Goal: Task Accomplishment & Management: Use online tool/utility

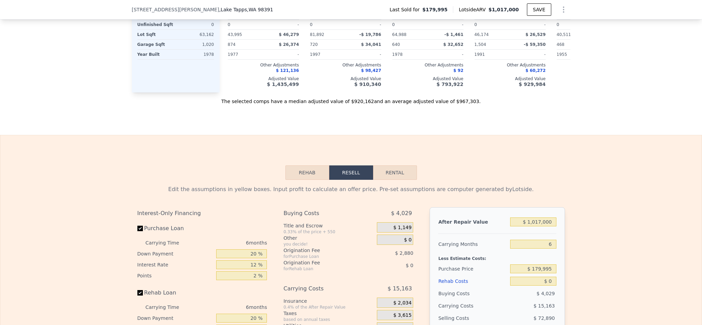
scroll to position [923, 0]
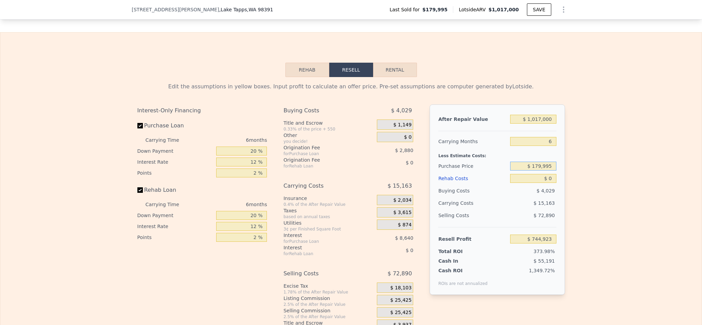
click at [544, 171] on input "$ 179,995" at bounding box center [533, 166] width 46 height 9
type input "$ 665,000"
click at [596, 167] on div "Edit the assumptions in yellow boxes. Input profit to calculate an offer price.…" at bounding box center [350, 204] width 701 height 255
type input "$ 744,923"
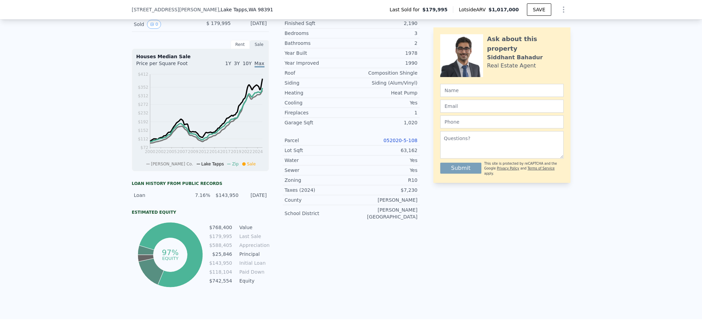
scroll to position [152, 0]
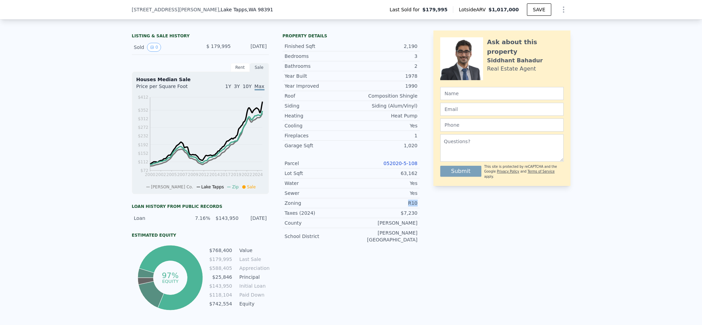
drag, startPoint x: 418, startPoint y: 212, endPoint x: 392, endPoint y: 213, distance: 26.7
click at [392, 213] on div "LISTING & SALE HISTORY Sold 0 $ 179,995 Dec 21, 1997 Rent Sale Rent over time P…" at bounding box center [351, 171] width 439 height 282
copy div "R10"
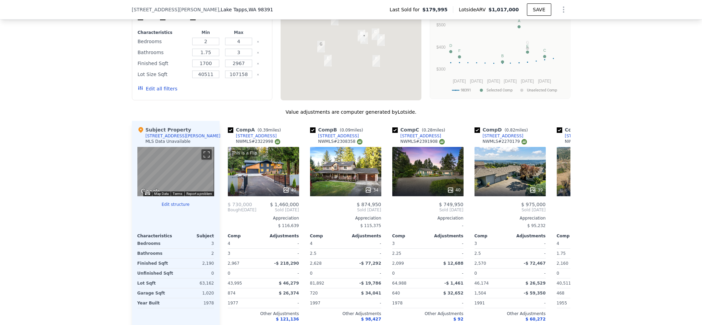
scroll to position [668, 0]
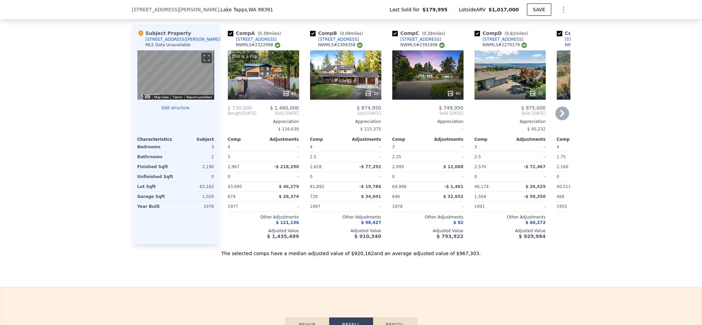
click at [253, 93] on div "This is a Flip 40" at bounding box center [263, 74] width 71 height 49
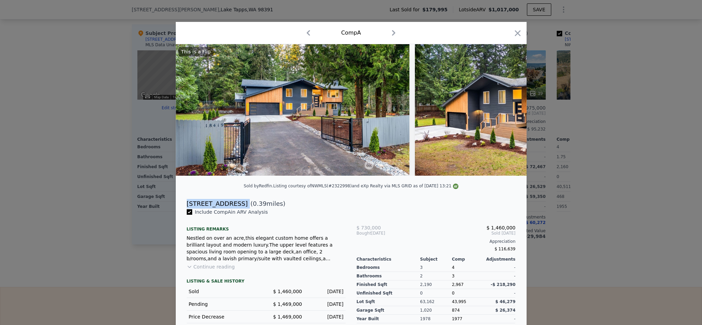
drag, startPoint x: 234, startPoint y: 213, endPoint x: 181, endPoint y: 211, distance: 52.8
click at [181, 209] on div "18419 S Tapps Dr E ( 0.39 miles)" at bounding box center [351, 204] width 340 height 10
copy div "18419 S Tapps Dr E"
click at [513, 29] on icon "button" at bounding box center [518, 33] width 10 height 10
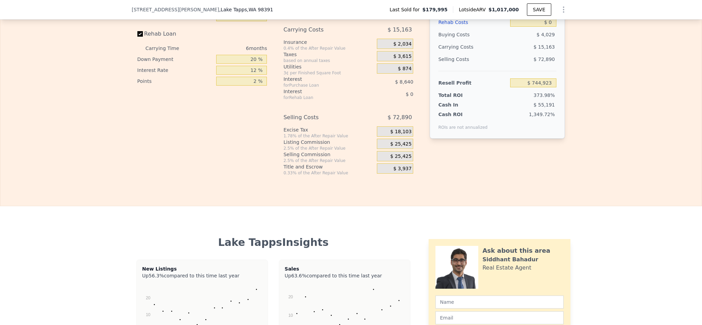
scroll to position [977, 0]
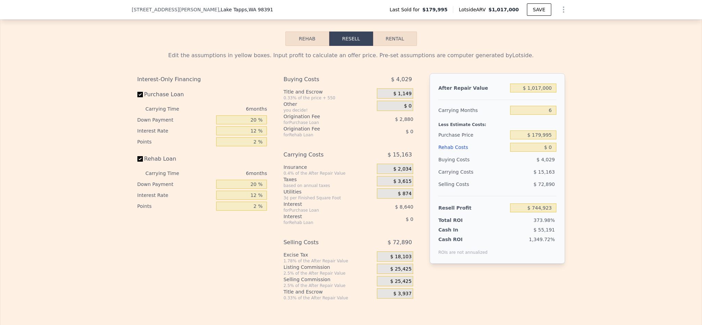
scroll to position [974, 0]
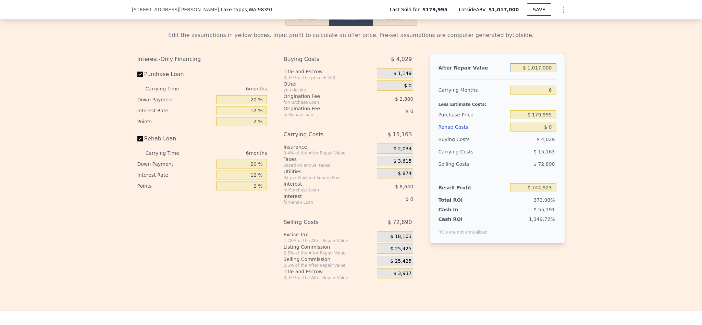
click at [539, 72] on input "$ 1,017,000" at bounding box center [533, 67] width 46 height 9
type input "$ 9"
type input "-$ 197,694"
type input "$ 90"
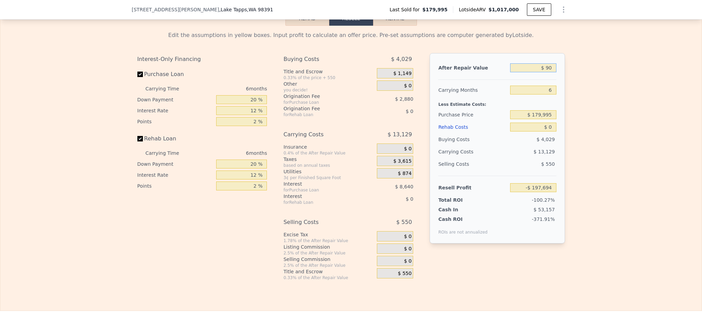
type input "-$ 197,619"
type input "$ 900"
type input "-$ 196,870"
type input "$ 90,000"
type input "-$ 114,285"
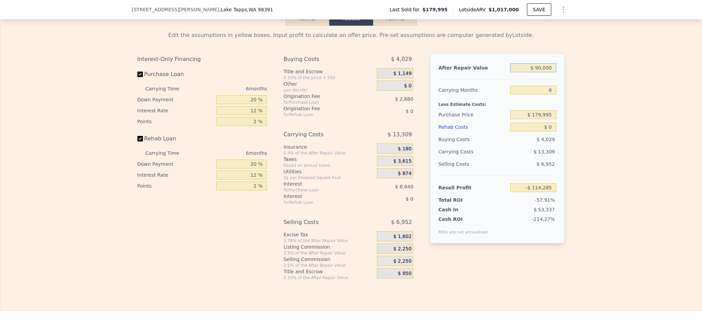
type input "$ 900,000"
type input "$ 636,480"
type input "$ 900,000"
type input "$ 640,000"
type input "$ 145,503"
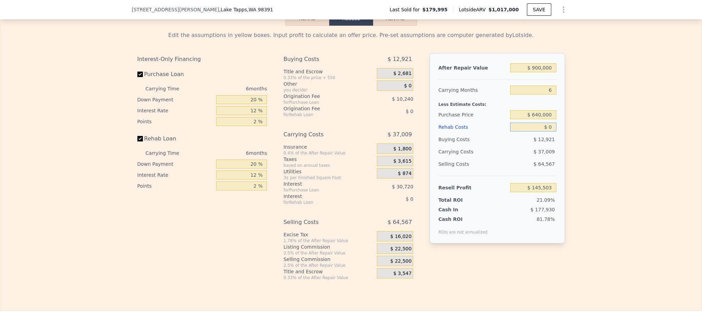
type input "$ 1"
type input "$ 145,502"
type input "$ 10"
type input "$ 145,493"
type input "$ 100"
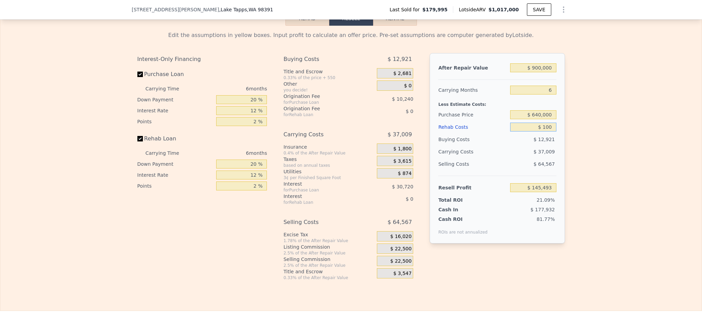
type input "$ 145,395"
type input "$ 10,000"
type input "$ 134,863"
type input "$ 100,000"
type input "$ 39,103"
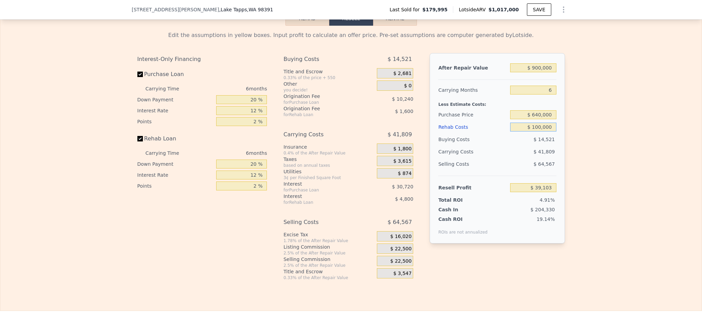
type input "$ 100,000"
click at [539, 72] on input "$ 900,000" at bounding box center [533, 67] width 46 height 9
click at [594, 105] on div "Edit the assumptions in yellow boxes. Input profit to calculate an offer price.…" at bounding box center [350, 153] width 701 height 255
click at [535, 72] on input "$ 900,000" at bounding box center [533, 67] width 46 height 9
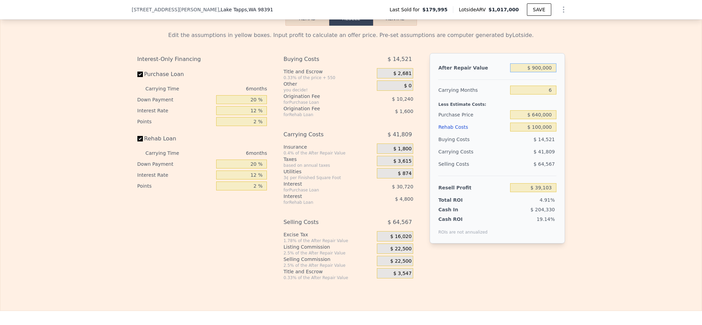
type input "$ 90,000"
type input "-$ 711,662"
type input "$ 920,000"
type input "$ 57,640"
type input "$ 920,000"
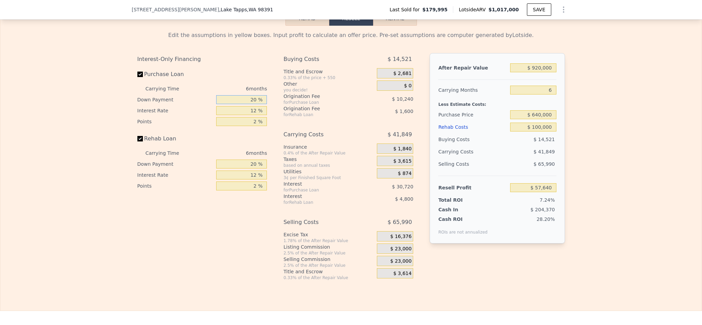
drag, startPoint x: 252, startPoint y: 115, endPoint x: 224, endPoint y: 116, distance: 27.8
click at [224, 104] on input "20 %" at bounding box center [241, 99] width 51 height 9
type input "10 %"
type input "1 %"
type input "$ 84,200"
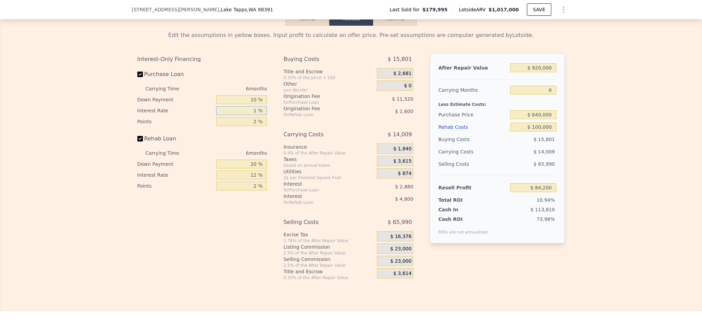
type input "10 %"
type input "$ 58,280"
type input "10.5 %"
type input "$ 56,840"
type input "10.5 %"
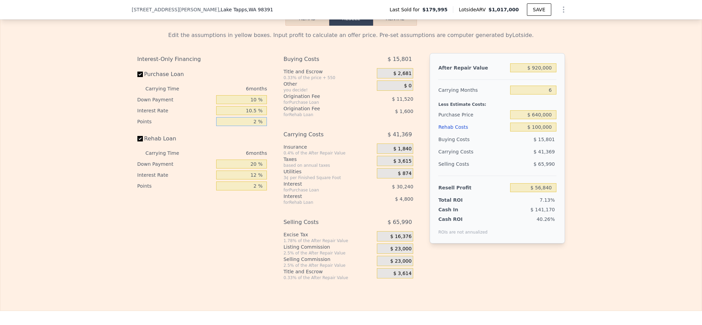
type input "1 %"
type input "$ 62,600"
type input "1.5 %"
type input "$ 59,720"
type input "1 %"
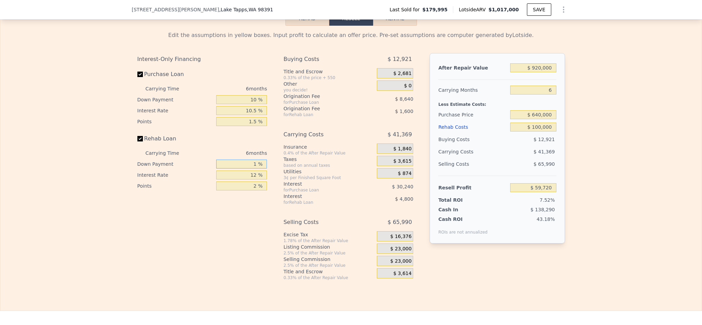
type input "$ 58,200"
type input "10 %"
type input "$ 58,920"
type input "10 %"
type input "1 %"
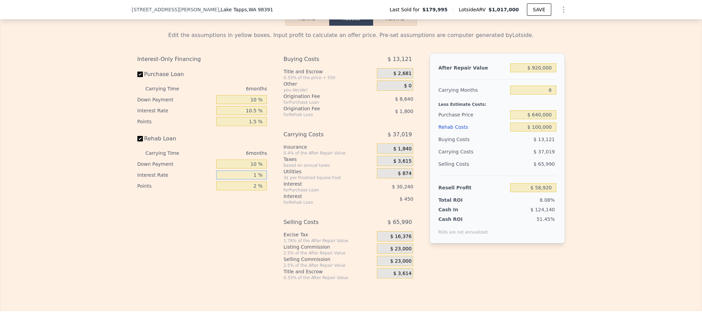
type input "$ 63,870"
type input "10 %"
type input "$ 59,820"
type input "10.5 %"
type input "$ 59,598"
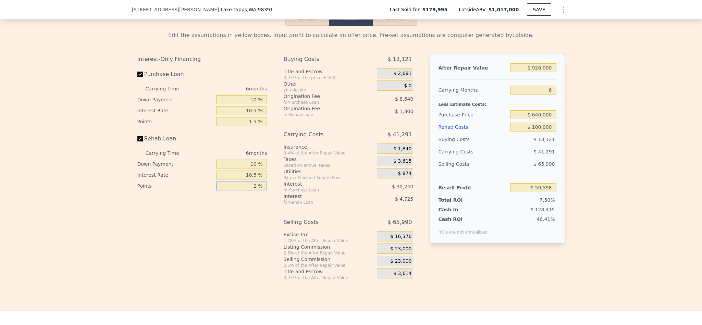
type input "1 %"
type input "$ 60,498"
type input "1.5 %"
type input "$ 60,048"
type input "1.5 %"
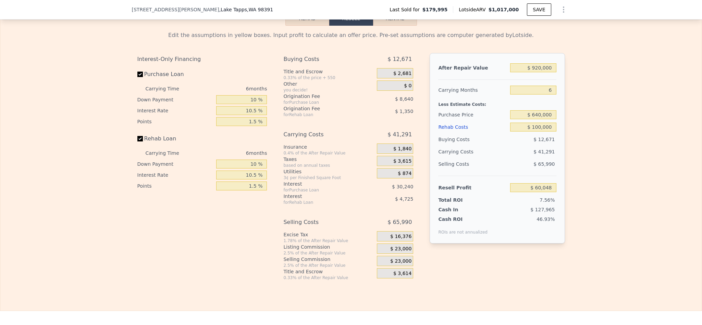
click at [404, 252] on span "$ 23,000" at bounding box center [400, 249] width 21 height 6
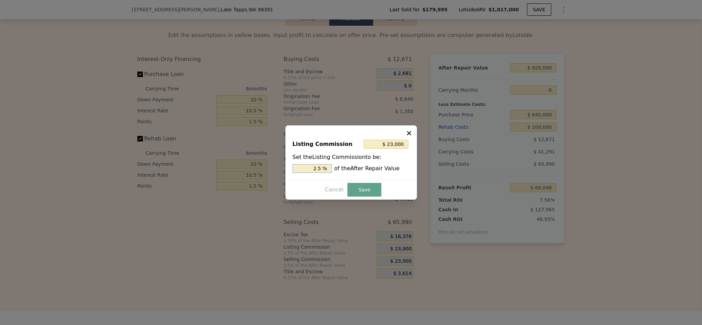
drag, startPoint x: 317, startPoint y: 169, endPoint x: 287, endPoint y: 169, distance: 29.5
click at [287, 169] on div "Listing Commission $ 23,000 Set the Listing Commission to be: 2.5 % of the Afte…" at bounding box center [351, 162] width 132 height 74
type input "$ 4,600"
type input ".5 %"
type input "$ 13,800"
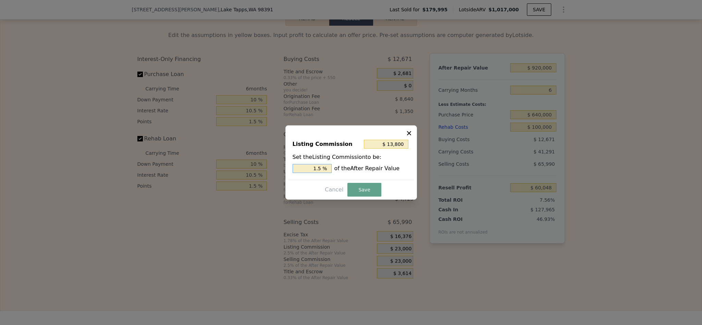
type input "1.5 %"
click at [373, 188] on button "Save" at bounding box center [364, 190] width 34 height 14
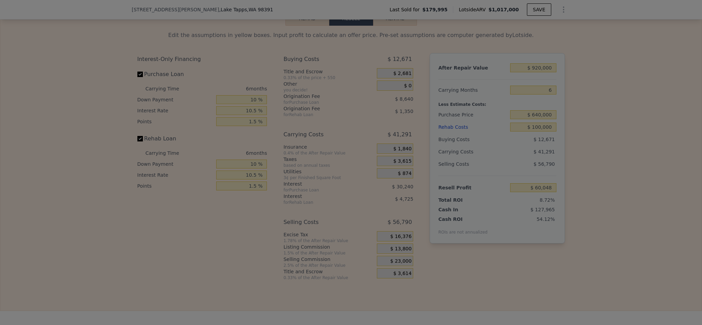
type input "$ 69,248"
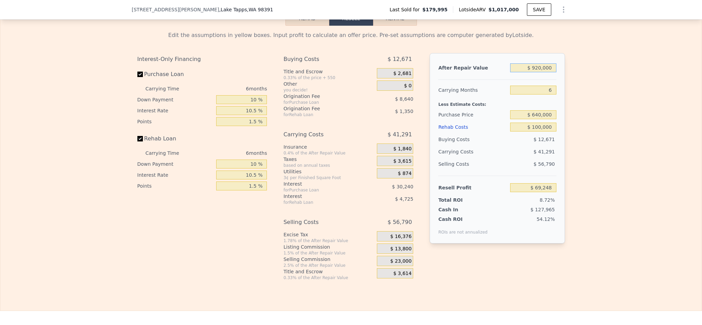
click at [537, 72] on input "$ 920,000" at bounding box center [533, 67] width 46 height 9
type input "$ 90,000"
type input "-$ 708,354"
type input "$ 950,000"
type input "$ 97,354"
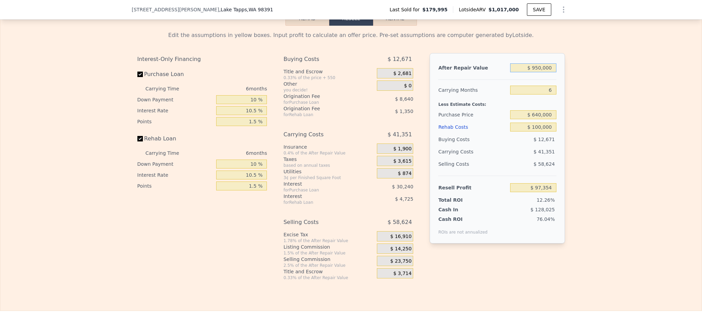
type input "$ 950,000"
click at [633, 134] on div "Edit the assumptions in yellow boxes. Input profit to calculate an offer price.…" at bounding box center [350, 153] width 701 height 255
click at [536, 119] on input "$ 640,000" at bounding box center [533, 114] width 46 height 9
type input "$ 660,000"
click at [592, 246] on div "Edit the assumptions in yellow boxes. Input profit to calculate an offer price.…" at bounding box center [350, 153] width 701 height 255
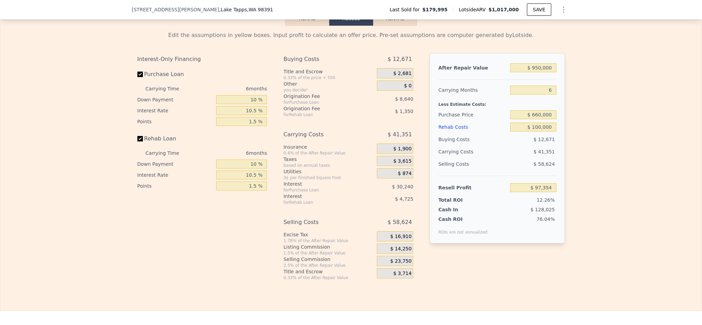
type input "$ 76,075"
click at [536, 119] on input "$ 660,000" at bounding box center [533, 114] width 46 height 9
type input "$ 630,000"
click at [579, 140] on div "Edit the assumptions in yellow boxes. Input profit to calculate an offer price.…" at bounding box center [350, 153] width 701 height 255
type input "$ 107,996"
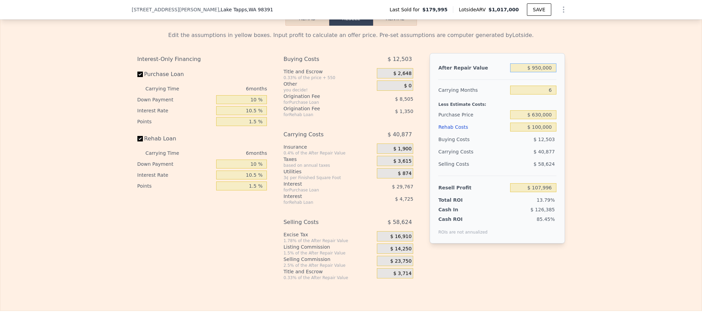
click at [537, 72] on input "$ 950,000" at bounding box center [533, 67] width 46 height 9
type input "$ 90,000"
type input "-$ 697,712"
type input "$ 950,000"
type input "$ 107,996"
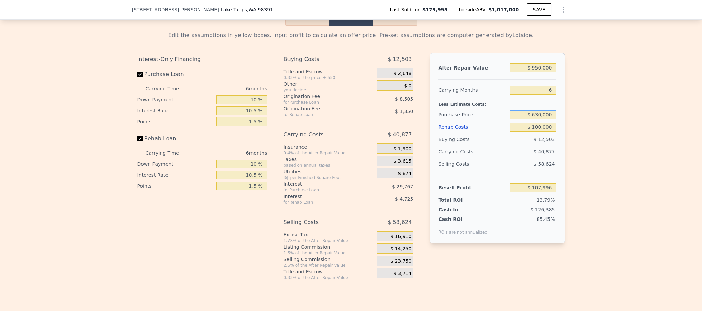
click at [536, 119] on input "$ 630,000" at bounding box center [533, 114] width 46 height 9
type input "$ 640,000"
click at [579, 199] on div "Edit the assumptions in yellow boxes. Input profit to calculate an offer price.…" at bounding box center [350, 153] width 701 height 255
type input "$ 97,354"
click at [535, 119] on input "$ 640,000" at bounding box center [533, 114] width 46 height 9
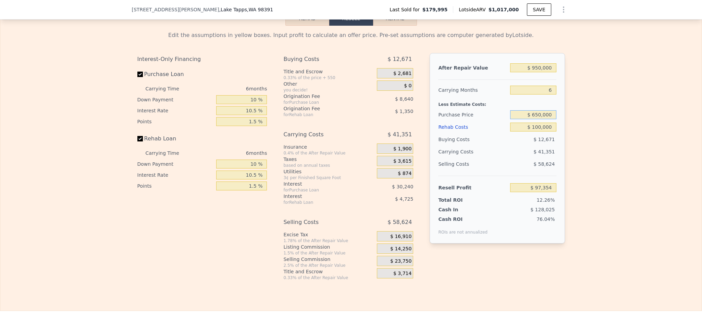
type input "$ 650,000"
click at [583, 174] on div "Edit the assumptions in yellow boxes. Input profit to calculate an offer price.…" at bounding box center [350, 153] width 701 height 255
type input "$ 86,711"
click at [535, 119] on input "$ 650,000" at bounding box center [533, 114] width 46 height 9
type input "$ 640,000"
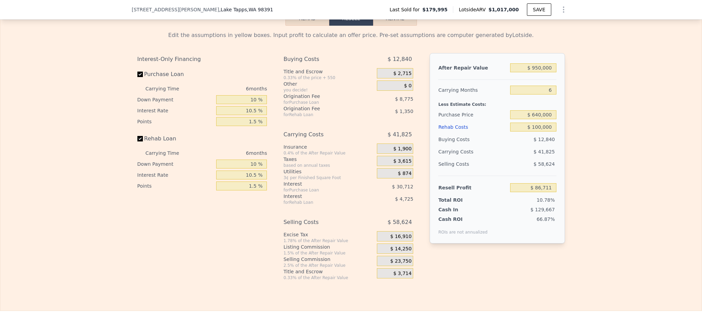
click at [659, 143] on div "Edit the assumptions in yellow boxes. Input profit to calculate an offer price.…" at bounding box center [350, 153] width 701 height 255
type input "$ 97,354"
type input "$ 1,017,000"
type input "$ 0"
type input "$ 744,923"
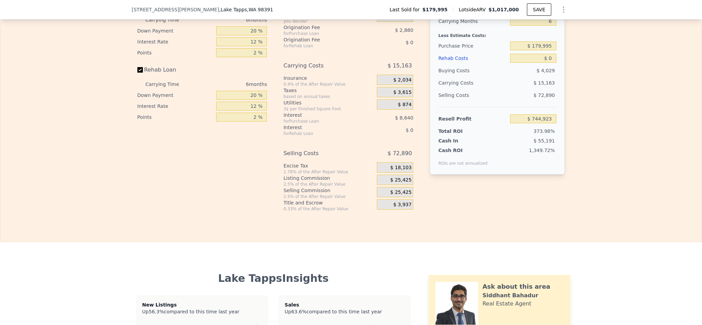
scroll to position [1026, 0]
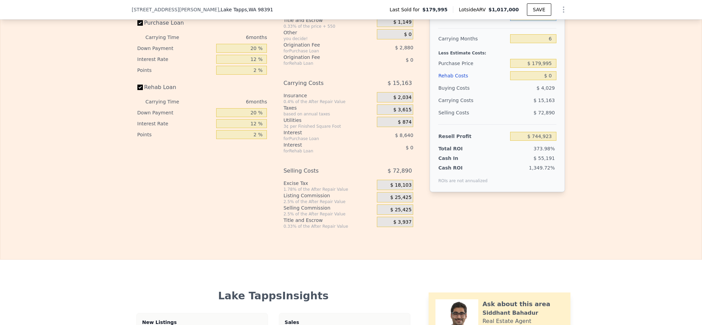
click at [537, 21] on input "$ 1,017,000" at bounding box center [533, 16] width 46 height 9
type input "$ 95"
type input "-$ 197,614"
type input "$ 950"
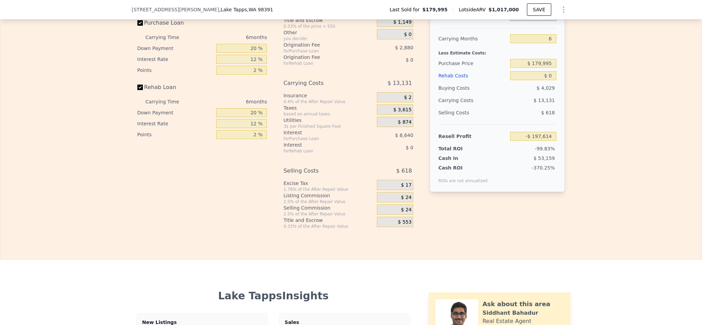
type input "-$ 196,823"
type input "$ 9,500"
type input "-$ 188,899"
type input "$ 95,000"
type input "-$ 109,650"
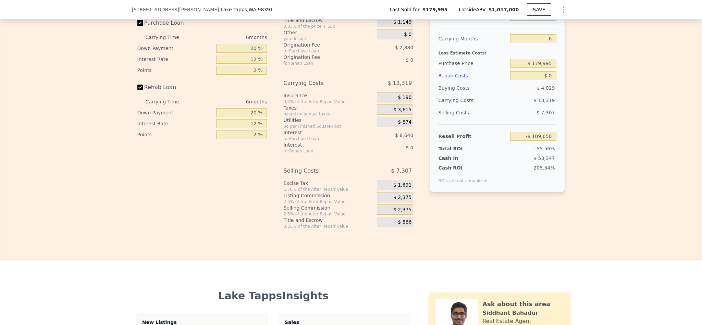
type input "$ 950,000"
type input "$ 682,823"
type input "$ 950,000"
type input "$ 640,000"
type input "$ 191,846"
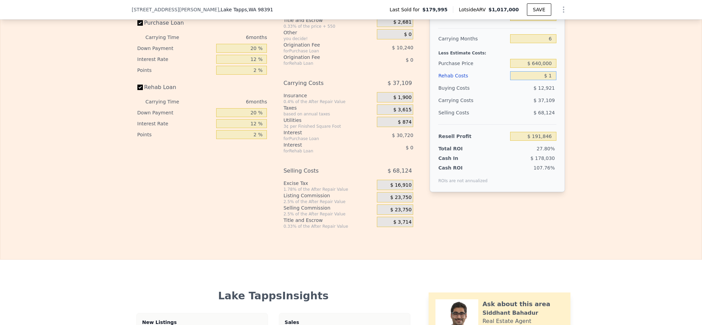
type input "$ 10"
type input "$ 191,836"
type input "$ 100"
type input "$ 191,738"
type input "$ 1,000"
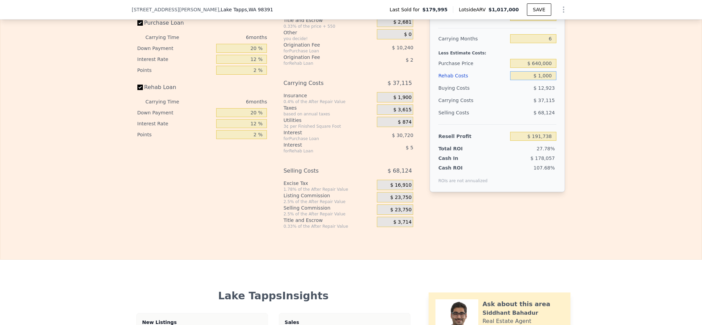
type input "$ 190,782"
type input "$ 10,000"
type input "$ 181,206"
type input "$ 100,000"
type input "$ 85,446"
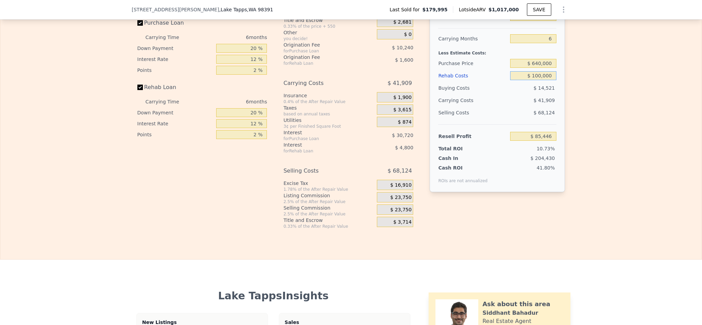
type input "$ 100,000"
drag, startPoint x: 252, startPoint y: 62, endPoint x: 199, endPoint y: 71, distance: 53.9
click at [199, 54] on div "Down Payment 20 %" at bounding box center [202, 48] width 130 height 11
type input "10 %"
type input "$ 80,326"
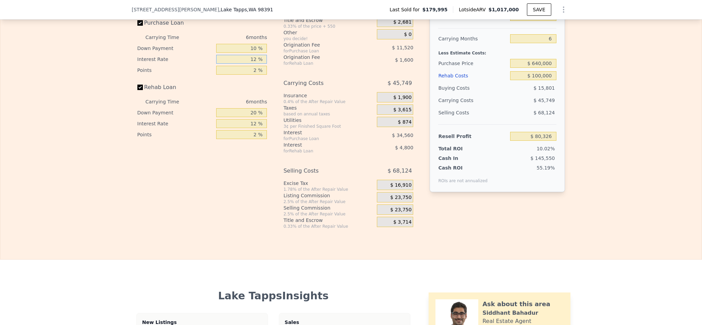
type input "1 %"
type input "$ 112,006"
type input "10 %"
type input "$ 86,086"
type input "10.5 %"
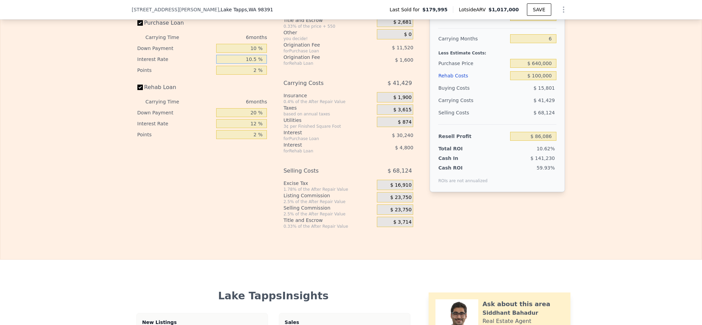
type input "$ 84,646"
type input "10.5 %"
type input "1 %"
type input "$ 90,406"
type input "1.5 %"
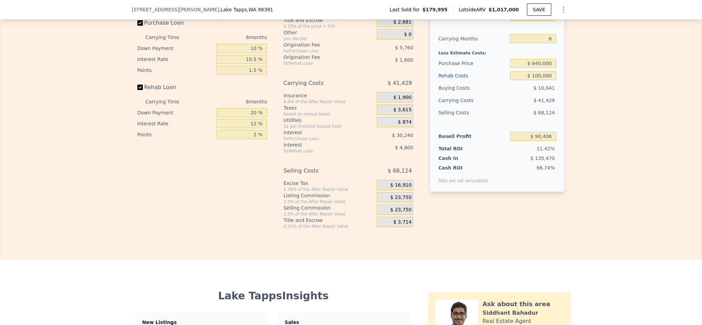
type input "$ 87,526"
type input "1 %"
type input "$ 86,006"
type input "10 %"
type input "$ 86,726"
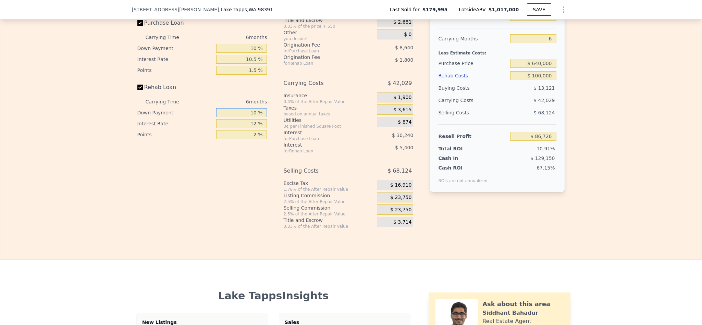
type input "10 %"
type input "1 %"
type input "$ 91,676"
type input "10 %"
type input "$ 87,626"
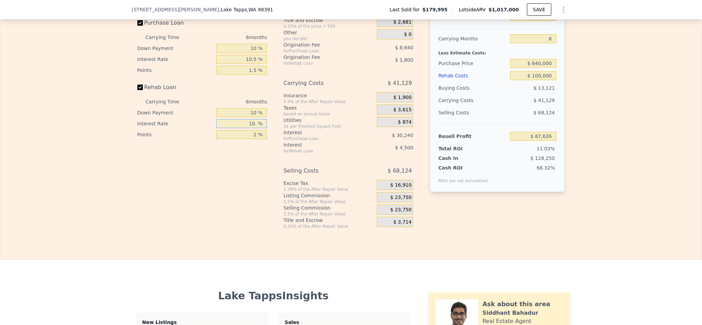
type input "10.5 %"
type input "$ 87,404"
type input "1 %"
type input "$ 88,304"
type input "1.5 %"
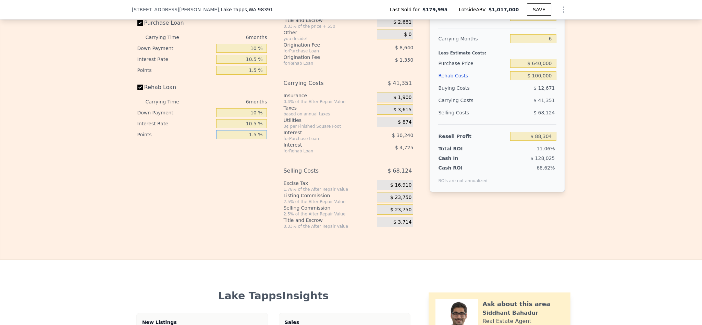
type input "$ 87,854"
type input "1.5 %"
click at [382, 203] on div "$ 23,750" at bounding box center [395, 197] width 36 height 10
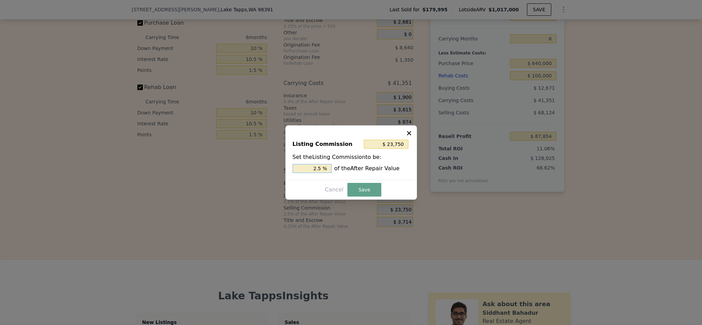
drag, startPoint x: 318, startPoint y: 169, endPoint x: 300, endPoint y: 167, distance: 17.3
click at [300, 167] on input "2.5 %" at bounding box center [312, 168] width 39 height 9
type input "$ 14,250"
type input "1.5 %"
click at [363, 192] on button "Save" at bounding box center [364, 190] width 34 height 14
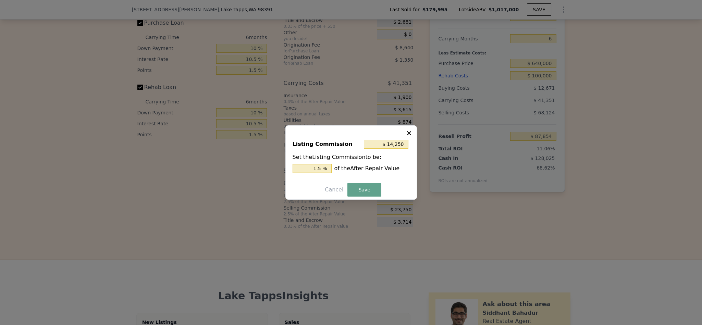
type input "$ 97,354"
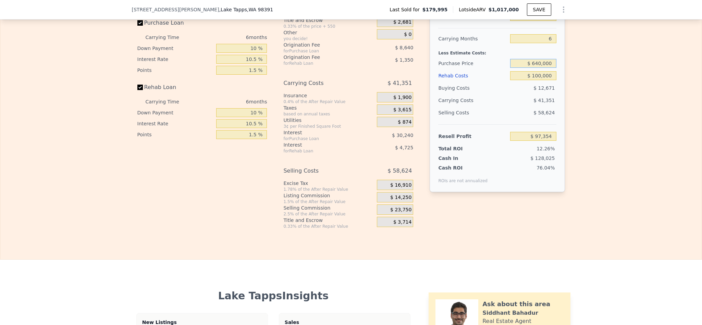
click at [538, 68] on input "$ 640,000" at bounding box center [533, 63] width 46 height 9
type input "$ 650,000"
click at [618, 204] on div "Edit the assumptions in yellow boxes. Input profit to calculate an offer price.…" at bounding box center [350, 101] width 701 height 255
type input "$ 86,711"
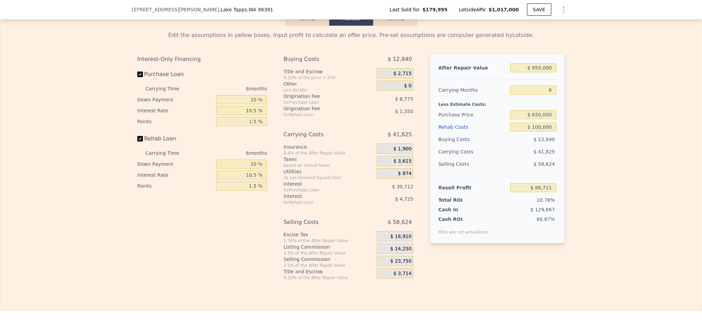
type input "$ 1,017,000"
type input "$ 0"
type input "$ 744,923"
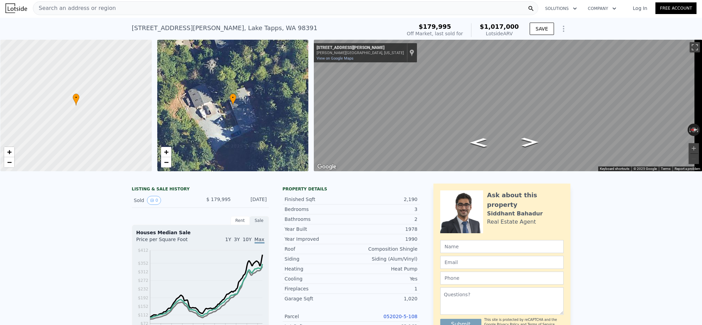
scroll to position [0, 0]
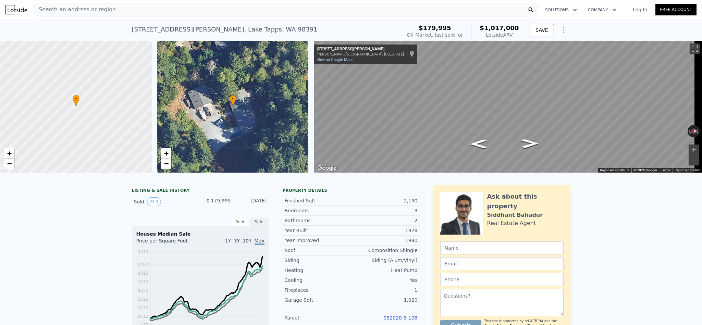
click at [189, 12] on div "Search an address or region" at bounding box center [285, 10] width 505 height 14
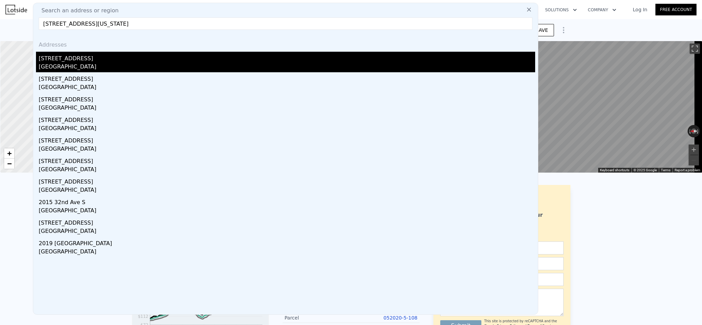
type input "1305 32nd Ave S Seattle, Washington 98144"
click at [148, 60] on div "1305 32nd Ave S" at bounding box center [287, 57] width 496 height 11
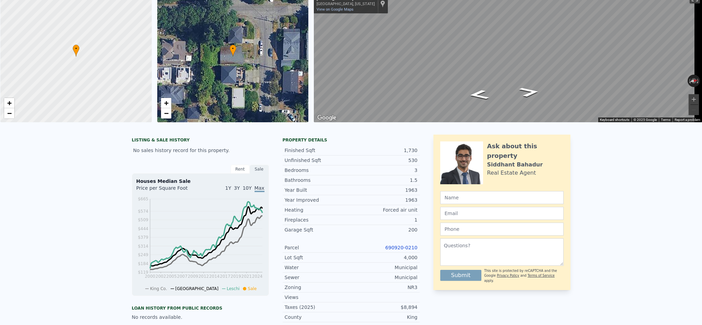
scroll to position [2, 0]
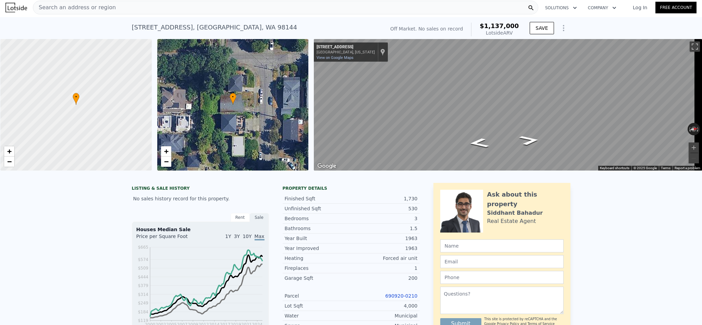
click at [208, 9] on div "Search an address or region" at bounding box center [285, 8] width 505 height 14
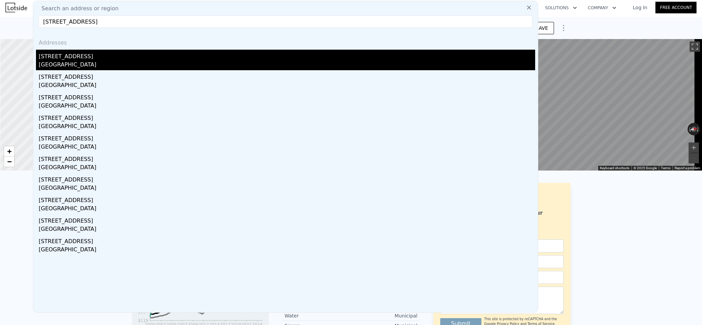
type input "12707 NE 120th St # A-8 Kirkland, WA 98034"
click at [84, 60] on div "[STREET_ADDRESS]" at bounding box center [287, 55] width 496 height 11
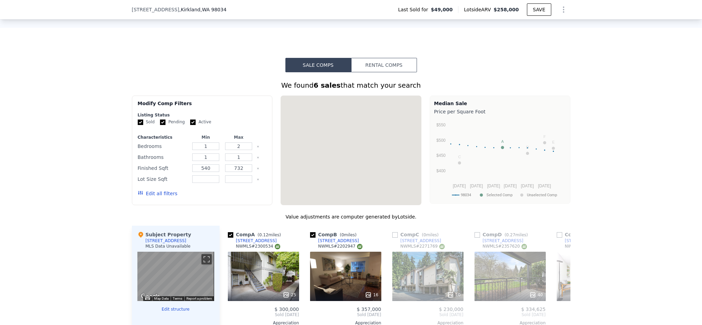
scroll to position [925, 0]
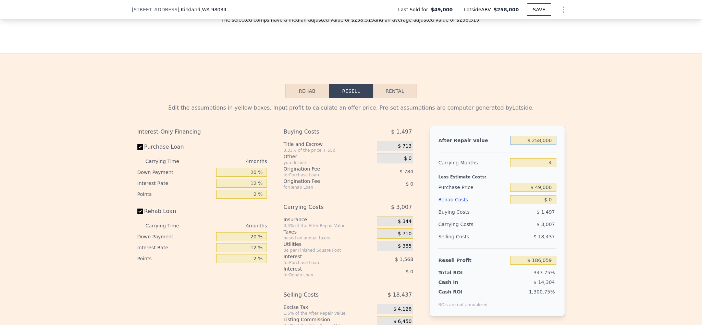
click at [542, 145] on input "$ 258,000" at bounding box center [533, 140] width 46 height 9
type input "$ 40"
type input "-$ 53,673"
type input "$ 400"
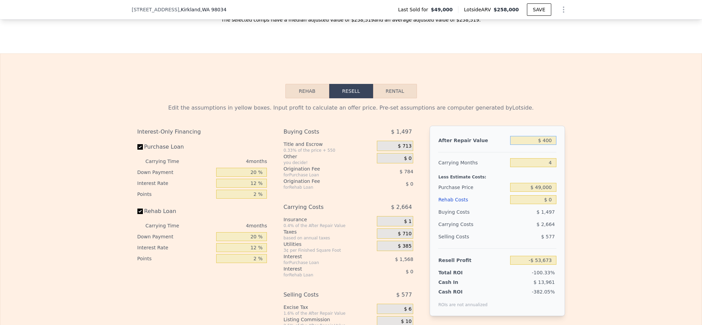
type input "-$ 53,338"
type input "$ 40,000"
type input "-$ 16,536"
type input "$ 400,000"
type input "$ 318,025"
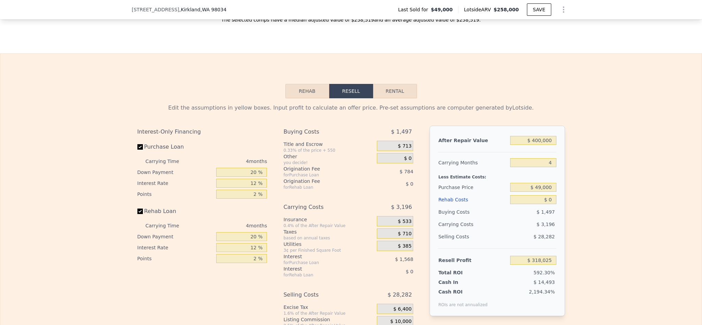
click at [596, 143] on div "Edit the assumptions in yellow boxes. Input profit to calculate an offer price.…" at bounding box center [350, 225] width 701 height 255
click at [550, 192] on input "$ 49,000" at bounding box center [533, 187] width 46 height 9
type input "$ 258,000"
type input "$ 186,059"
click at [550, 192] on input "$ 49,000" at bounding box center [533, 187] width 46 height 9
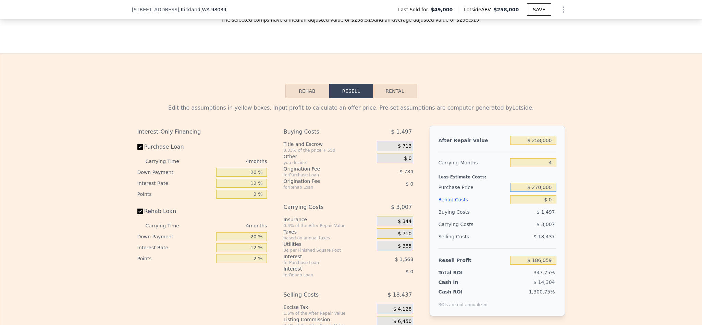
type input "$ 270,000"
drag, startPoint x: 654, startPoint y: 273, endPoint x: 649, endPoint y: 271, distance: 5.2
click at [651, 273] on div "Edit the assumptions in yellow boxes. Input profit to calculate an offer price.…" at bounding box center [350, 225] width 701 height 255
type input "-$ 46,285"
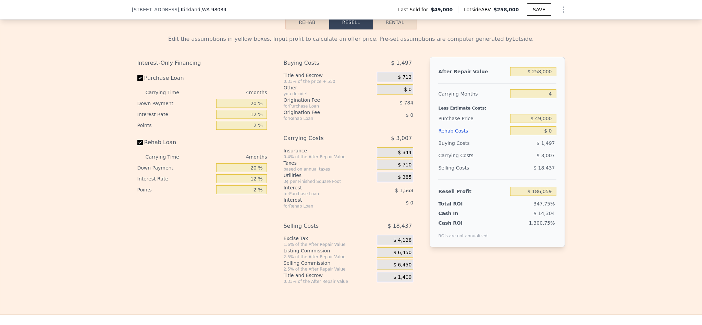
scroll to position [1026, 0]
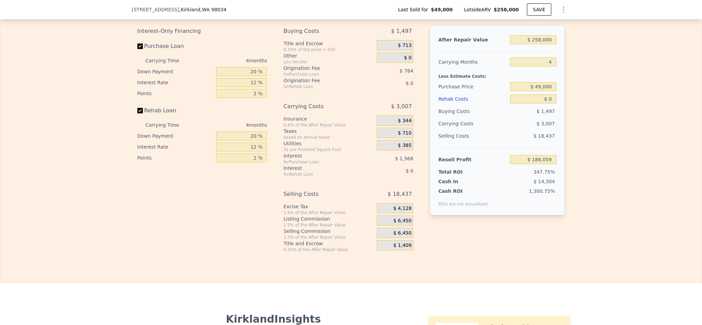
click at [545, 52] on div at bounding box center [497, 49] width 118 height 6
click at [545, 44] on input "$ 258,000" at bounding box center [533, 39] width 46 height 9
type input "$ 40,000"
type input "-$ 16,536"
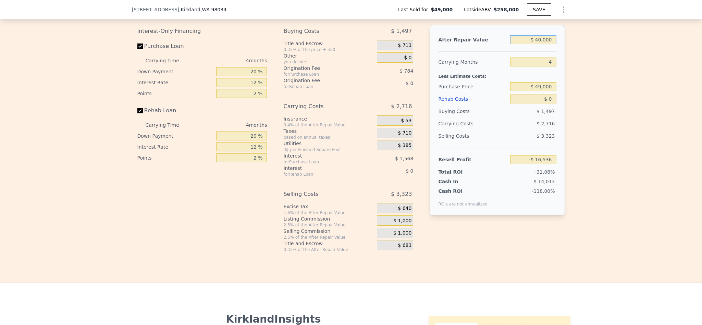
type input "$ 400,000"
type input "$ 318,025"
type input "$ 400,000"
type input "$ 270,000"
type input "$ 85,681"
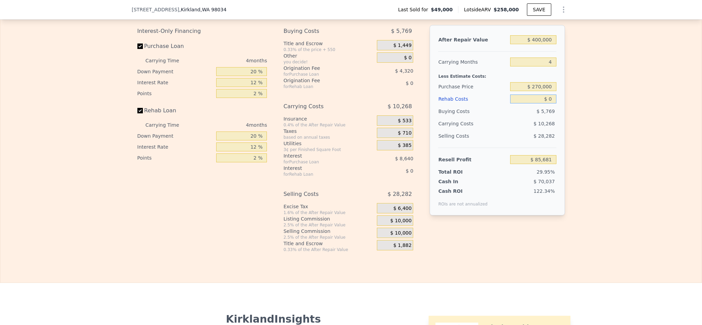
click at [546, 103] on input "$ 0" at bounding box center [533, 99] width 46 height 9
type input "$ 250"
type input "$ 85,419"
type input "$ 25,000"
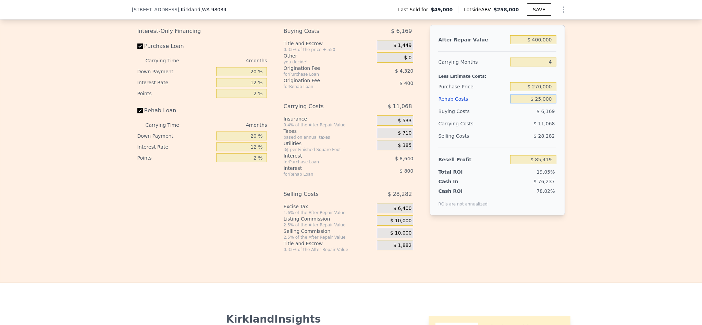
type input "$ 59,481"
type input "$ 258,000"
type input "$ 0"
type input "$ 186,059"
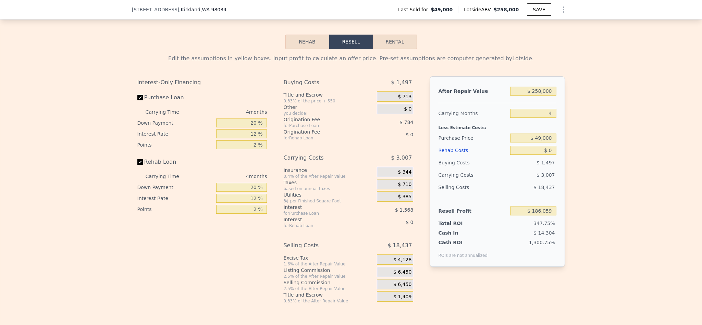
scroll to position [1026, 0]
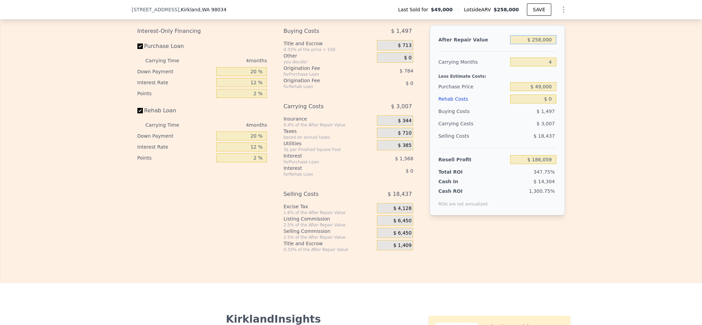
click at [536, 44] on input "$ 258,000" at bounding box center [533, 39] width 46 height 9
type input "$ 40"
type input "-$ 53,673"
type input "$ 400"
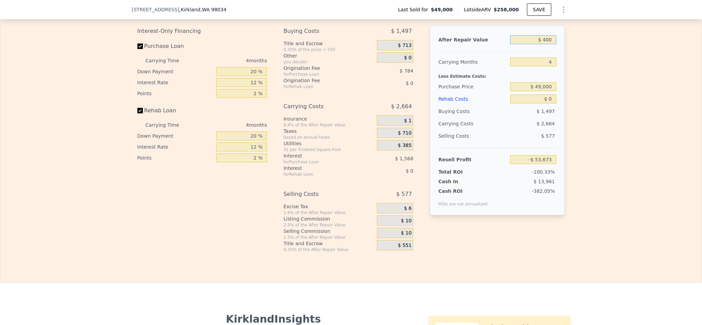
type input "-$ 53,338"
type input "$ 4,000"
type input "-$ 49,992"
type input "$ 40,000"
type input "-$ 16,536"
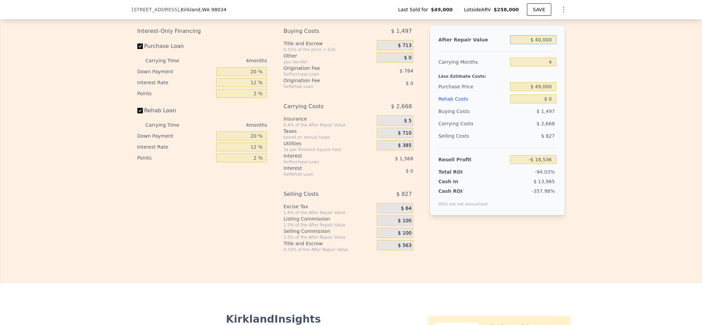
type input "$ 400,000"
type input "$ 318,025"
type input "$ 400,000"
type input "$ 270,000"
type input "$ 85,681"
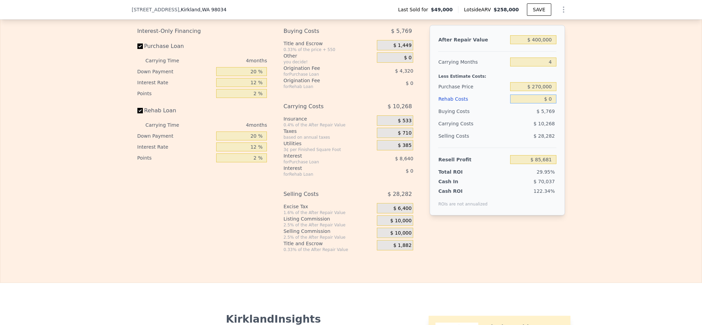
type input "$ 5"
type input "$ 85,676"
type input "$ 50"
type input "$ 85,630"
type input "$ 5"
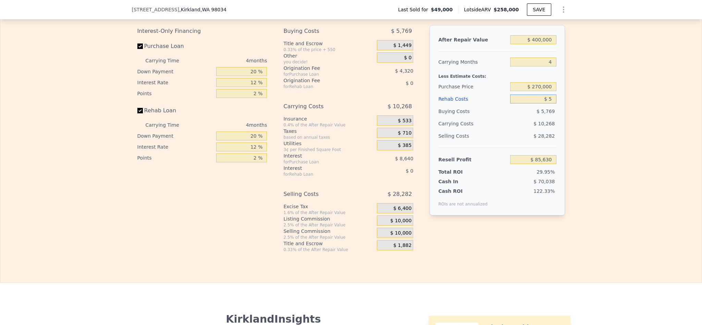
type input "$ 85,676"
type input "$ 2"
type input "$ 85,679"
type input "$ 25"
type input "$ 85,656"
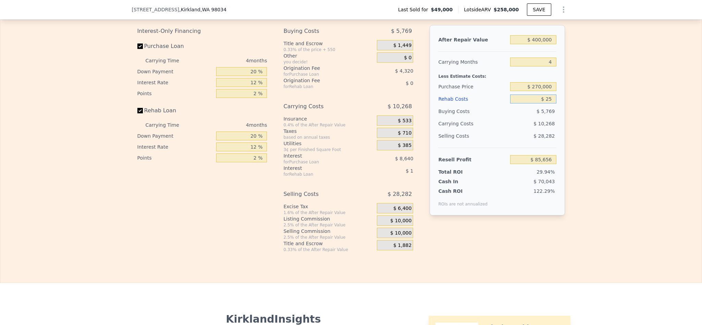
type input "$ 250"
type input "$ 85,419"
type input "$ 25,000"
type input "$ 59,481"
type input "$ 25,000"
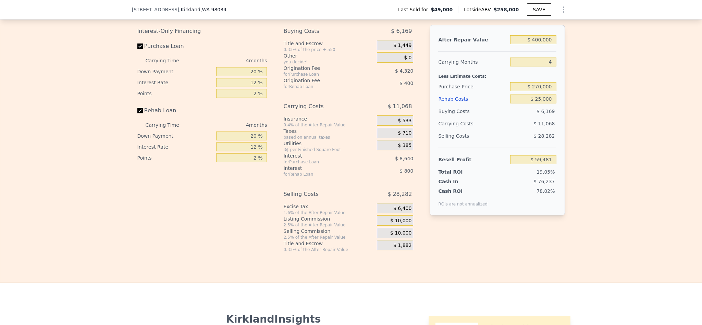
click at [634, 113] on div "Edit the assumptions in yellow boxes. Input profit to calculate an offer price.…" at bounding box center [350, 125] width 701 height 255
type input "$ 258,000"
type input "$ 0"
type input "$ 186,059"
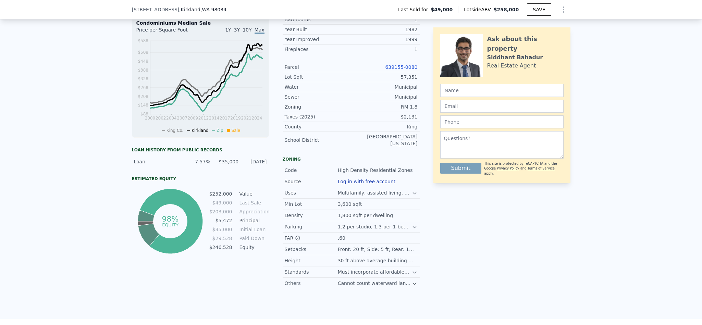
scroll to position [204, 0]
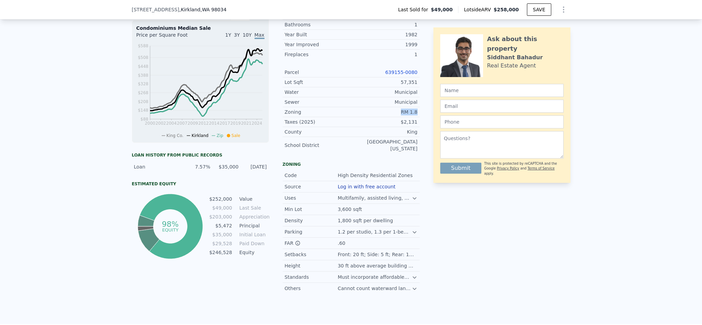
drag, startPoint x: 416, startPoint y: 124, endPoint x: 373, endPoint y: 199, distance: 86.4
click at [387, 124] on div "LISTING & SALE HISTORY Sold 0 $ 49,000 Aug 3, 1997 Rent Sale Rent over time Pri…" at bounding box center [351, 136] width 439 height 315
copy div "RM 1.8"
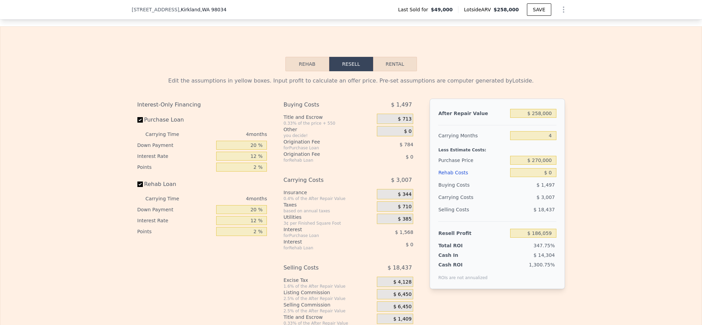
scroll to position [1026, 0]
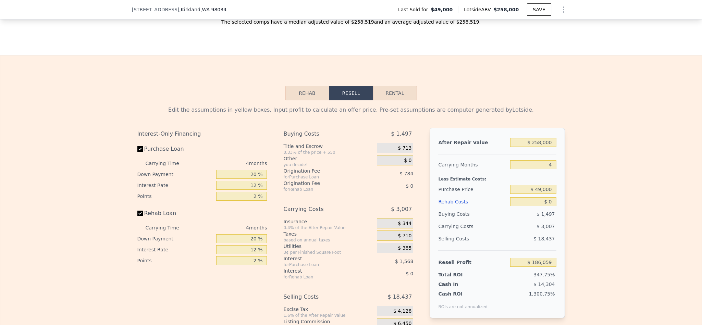
scroll to position [974, 0]
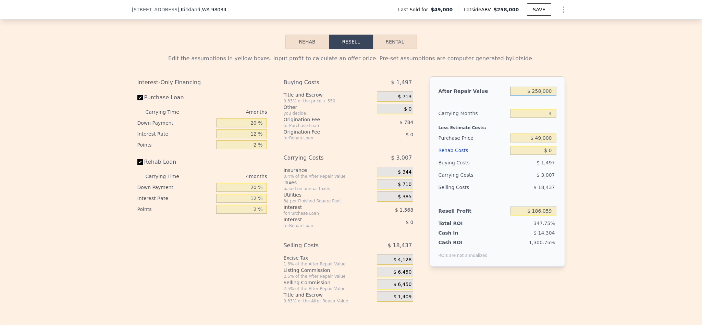
click at [542, 96] on input "$ 258,000" at bounding box center [533, 91] width 46 height 9
type input "$ 40"
type input "-$ 53,673"
type input "$ 400"
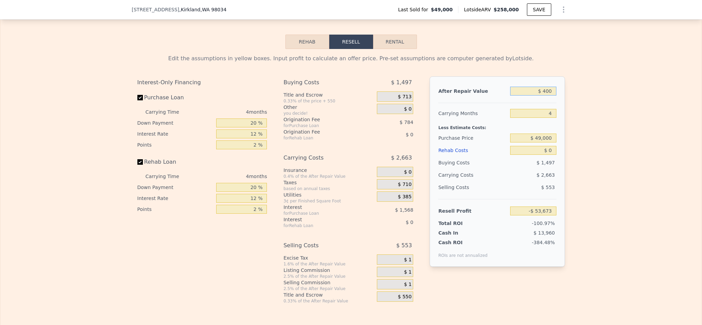
type input "-$ 53,338"
type input "$ 40,000"
type input "-$ 16,536"
type input "$ 258,000"
type input "$ 186,059"
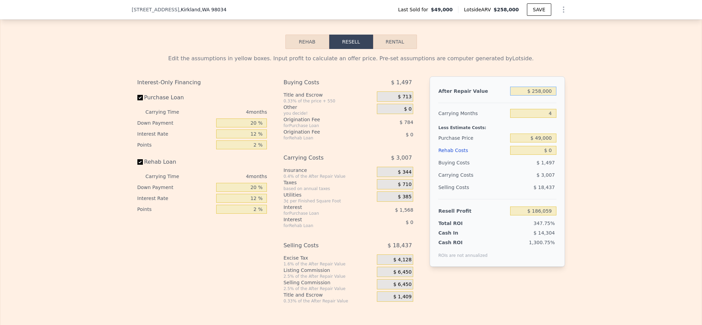
type input "$ 2,580,000"
type input "$ 2,343,979"
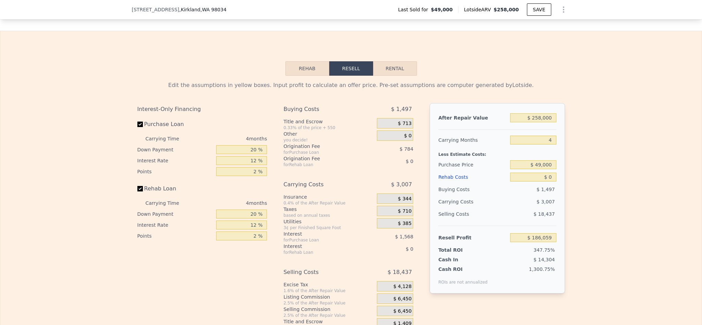
scroll to position [1035, 0]
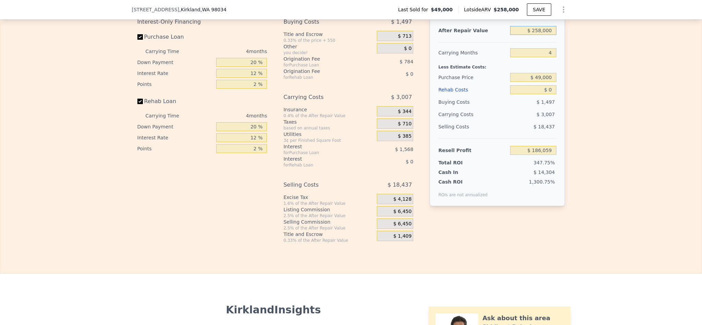
click at [540, 35] on input "$ 258,000" at bounding box center [533, 30] width 46 height 9
type input "$ 40"
type input "-$ 53,673"
type input "$ 40,000"
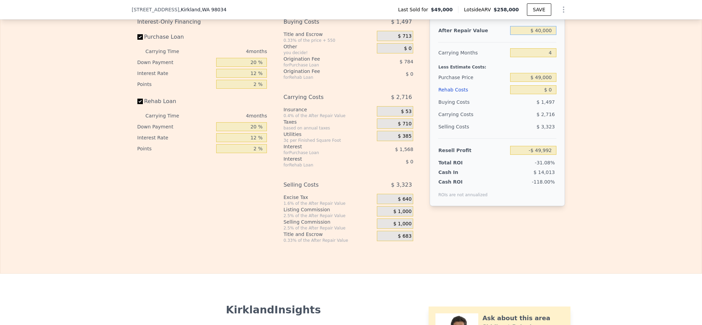
type input "-$ 16,536"
type input "$ 400,000"
type input "$ 318,025"
type input "$ 400,000"
type input "$ 270,000"
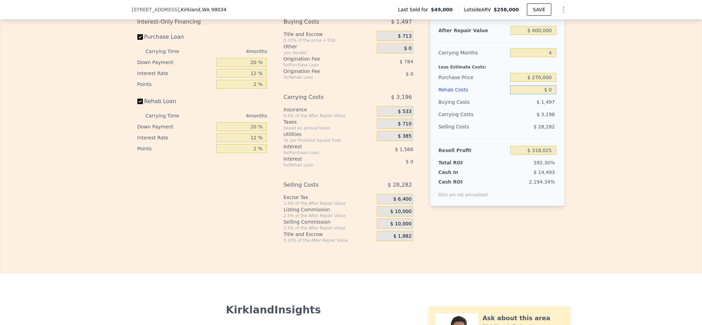
type input "$ 85,681"
type input "$ 2"
type input "$ 85,679"
type input "$ 25"
type input "$ 85,656"
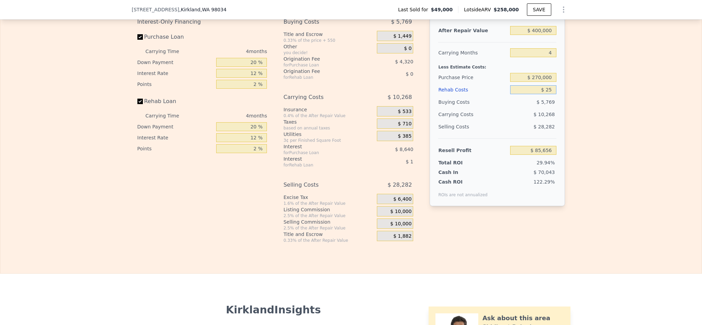
type input "$ 250"
type input "$ 85,419"
type input "$ 25,000"
type input "$ 59,481"
type input "$ 25,000"
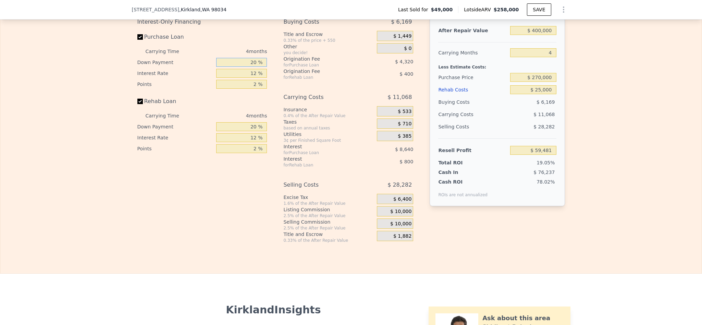
drag, startPoint x: 252, startPoint y: 75, endPoint x: 241, endPoint y: 75, distance: 11.6
click at [241, 67] on input "20 %" at bounding box center [241, 62] width 51 height 9
type input "10 %"
type input "$ 57,861"
type input "1 %"
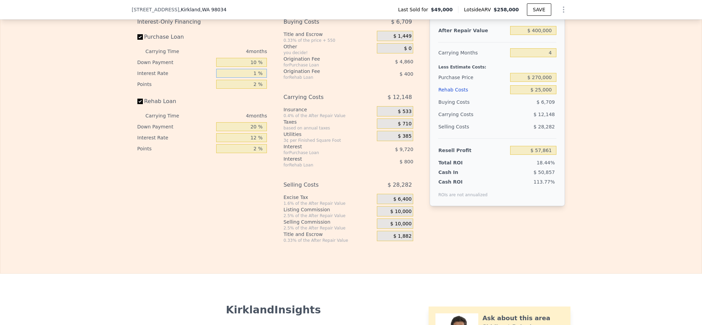
type input "$ 66,769"
type input "10 %"
type input "$ 59,481"
type input "10.5 %"
type input "$ 59,077"
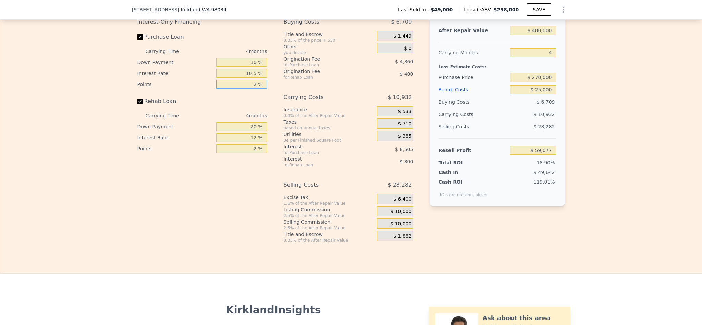
type input "1 %"
type input "$ 61,507"
type input "1.5 %"
type input "$ 60,292"
type input "1 %"
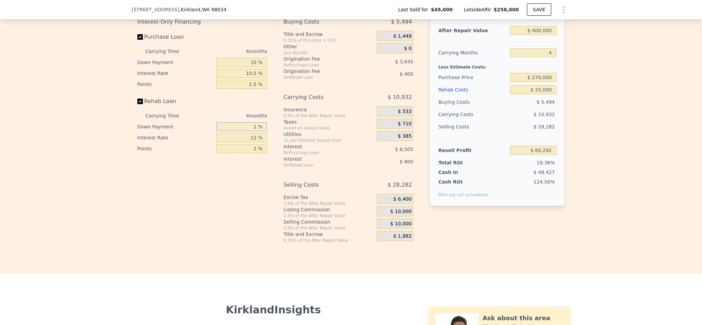
type input "$ 60,005"
type input "10 %"
type input "$ 60,142"
type input "1 %"
type input "$ 60,966"
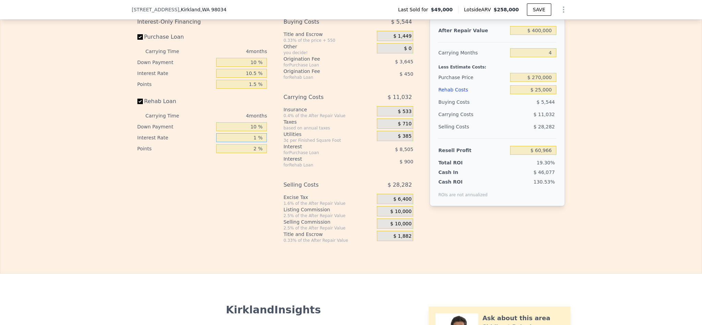
type input "10 %"
type input "$ 60,290"
type input "10.5 %"
type input "$ 60,254"
type input "1 %"
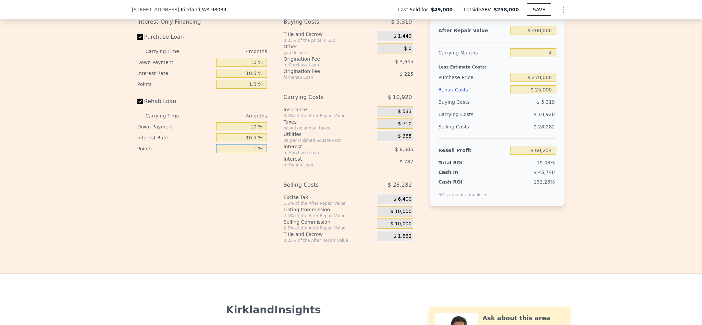
type input "$ 60,479"
type input "1.5 %"
type input "$ 60,366"
type input "1.5 %"
click at [402, 215] on span "$ 10,000" at bounding box center [400, 212] width 21 height 6
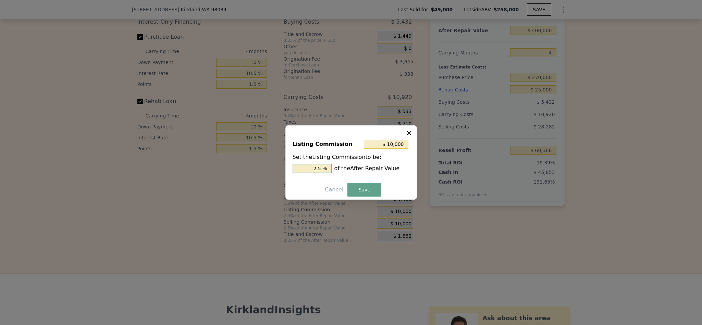
drag, startPoint x: 318, startPoint y: 167, endPoint x: 279, endPoint y: 168, distance: 38.7
click at [285, 167] on div "​ Listing Commission $ 10,000 Set the Listing Commission to be: 2.5 % of the Af…" at bounding box center [351, 162] width 702 height 325
type input "$ 6,000"
type input "1.5 %"
click at [360, 188] on button "Save" at bounding box center [364, 190] width 34 height 14
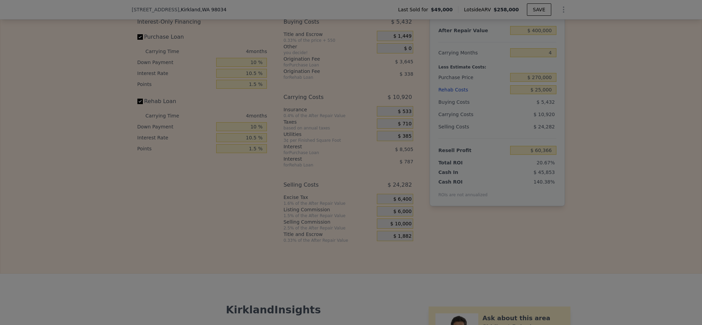
type input "$ 64,366"
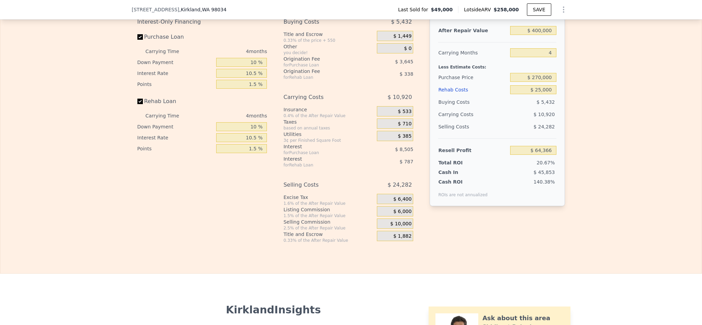
click at [477, 262] on div "Rehab Resell Rental Edit the assumptions in yellow boxes. Input profit to calcu…" at bounding box center [351, 108] width 702 height 330
type input "$ 258,000"
type input "$ 0"
type input "$ 186,059"
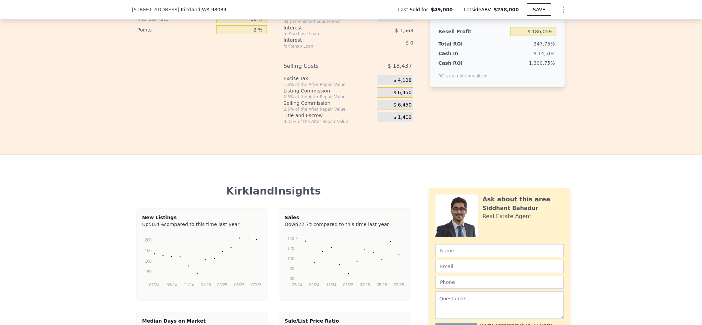
scroll to position [972, 0]
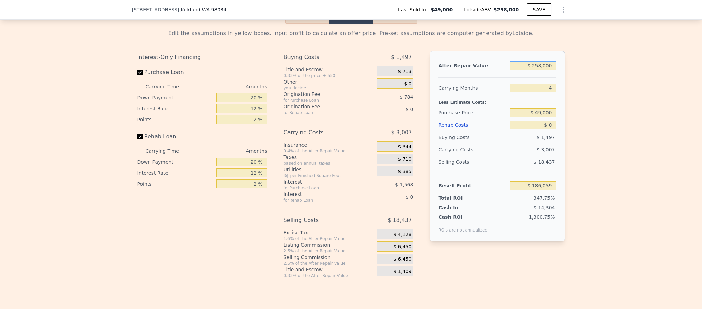
click at [536, 70] on input "$ 258,000" at bounding box center [533, 65] width 46 height 9
type input "$ 40"
type input "-$ 53,673"
type input "$ 400"
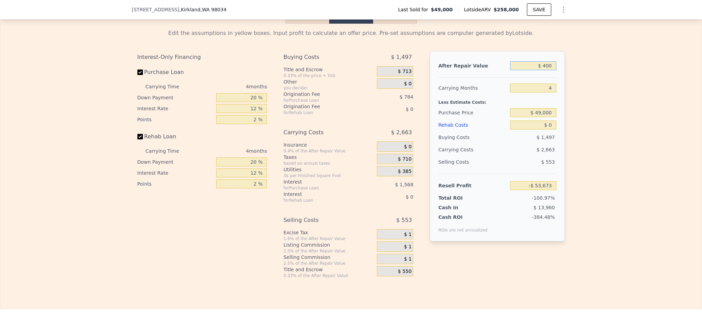
type input "-$ 53,338"
type input "$ 400,000"
type input "$ 318,025"
type input "$ 400,000"
type input "$ 290,000"
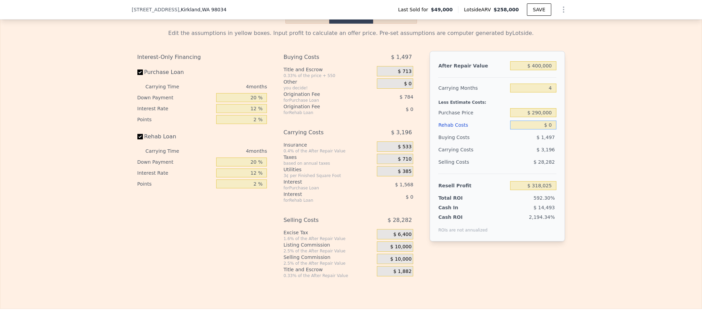
type input "$ 64,654"
type input "$ 2"
type input "$ 64,652"
type input "$ 25"
type input "$ 64,629"
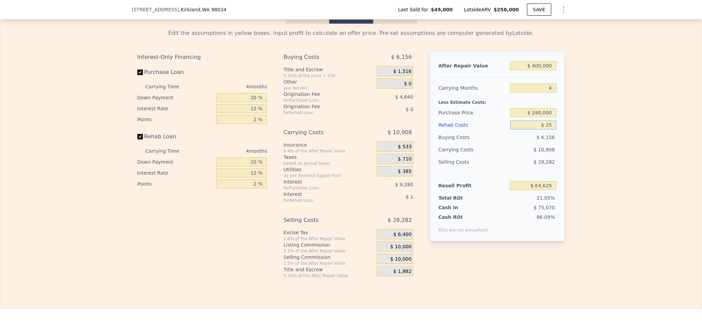
type input "$ 250"
type input "$ 64,392"
type input "$ 2,500"
type input "$ 62,034"
type input "$ 25,000"
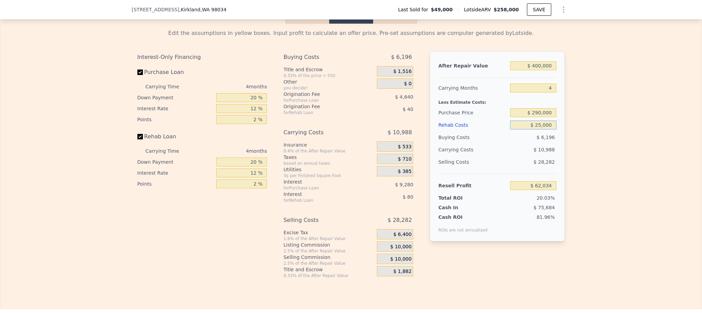
type input "$ 38,454"
type input "$ 25,000"
drag, startPoint x: 252, startPoint y: 100, endPoint x: 215, endPoint y: 103, distance: 36.8
click at [216, 102] on input "20 %" at bounding box center [241, 97] width 51 height 9
type input "10 %"
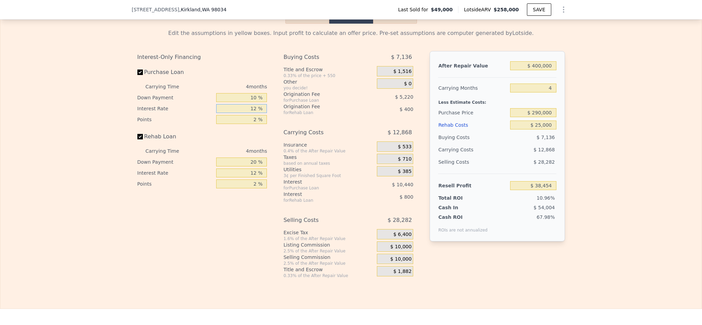
type input "$ 36,714"
type input "1 %"
type input "$ 46,282"
type input "10 %"
type input "$ 38,454"
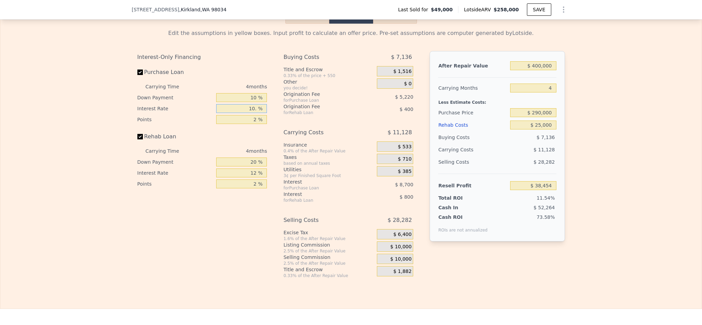
type input "10.5 %"
type input "$ 38,018"
type input "10.5 %"
type input "1 %"
type input "$ 40,628"
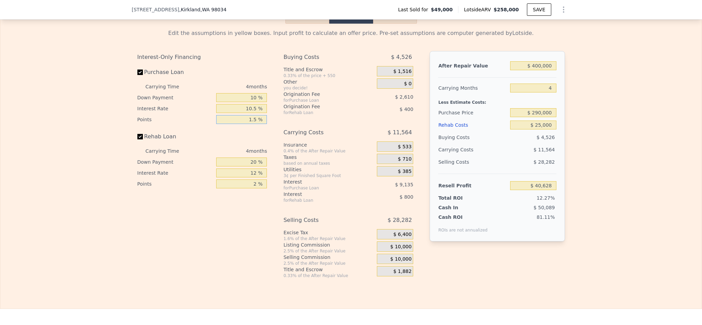
type input "1.5 %"
type input "$ 39,323"
type input "1 %"
type input "$ 39,036"
type input "10 %"
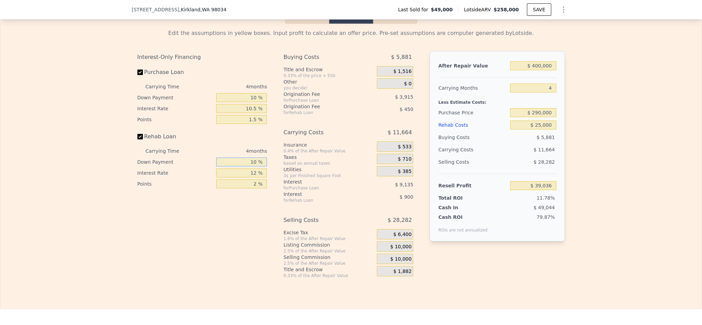
type input "$ 39,173"
type input "10 %"
type input "1 %"
type input "$ 39,997"
type input "10 %"
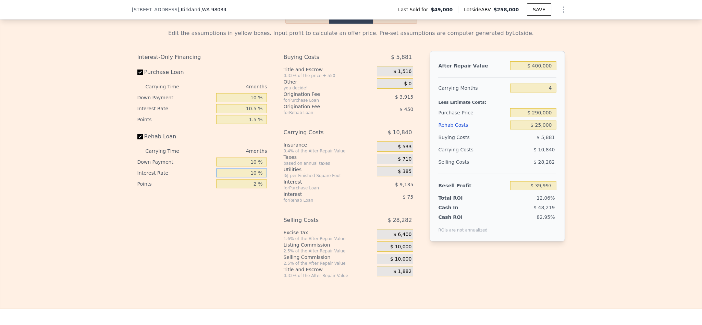
type input "$ 39,321"
type input "10.5 %"
type input "$ 39,285"
type input "1 %"
type input "$ 39,510"
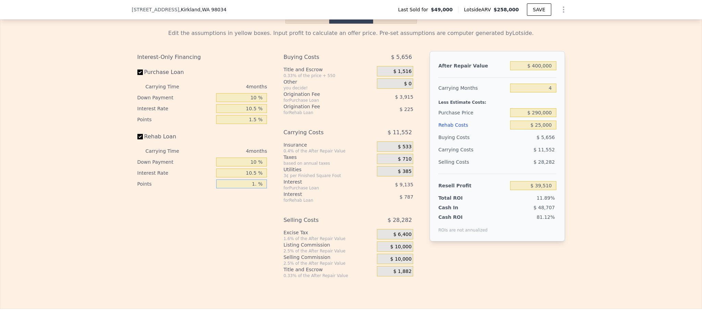
type input "1.5 %"
type input "$ 39,397"
type input "1.5 %"
click at [395, 252] on div "$ 10,000" at bounding box center [395, 247] width 36 height 10
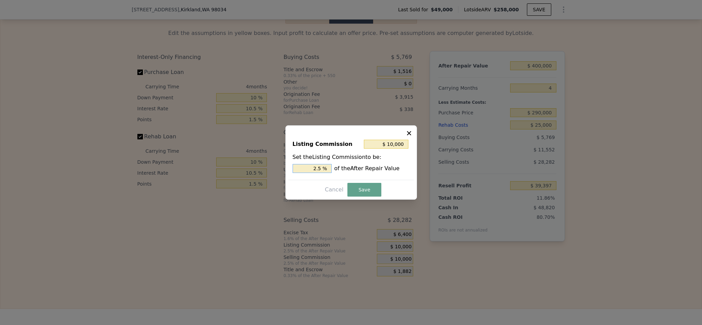
drag, startPoint x: 317, startPoint y: 168, endPoint x: 285, endPoint y: 168, distance: 32.2
click at [291, 168] on div "Listing Commission $ 10,000 Set the Listing Commission to be: 2.5 % of the Afte…" at bounding box center [351, 157] width 125 height 46
type input "$ 6,000"
type input "1.5 %"
click at [373, 189] on button "Save" at bounding box center [364, 190] width 34 height 14
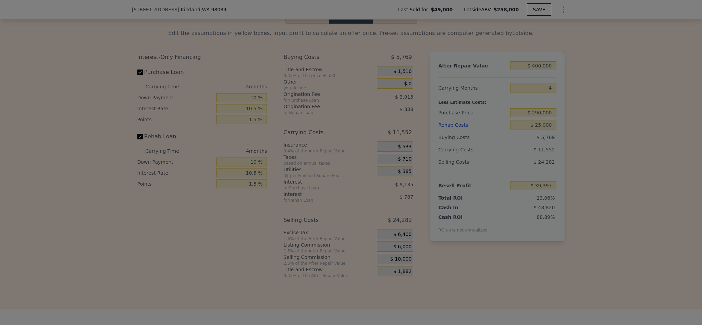
type input "$ 43,397"
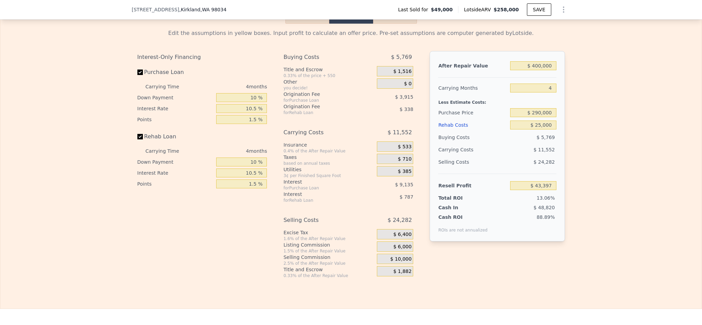
click at [595, 184] on div "Edit the assumptions in yellow boxes. Input profit to calculate an offer price.…" at bounding box center [350, 151] width 701 height 255
